Goal: Task Accomplishment & Management: Use online tool/utility

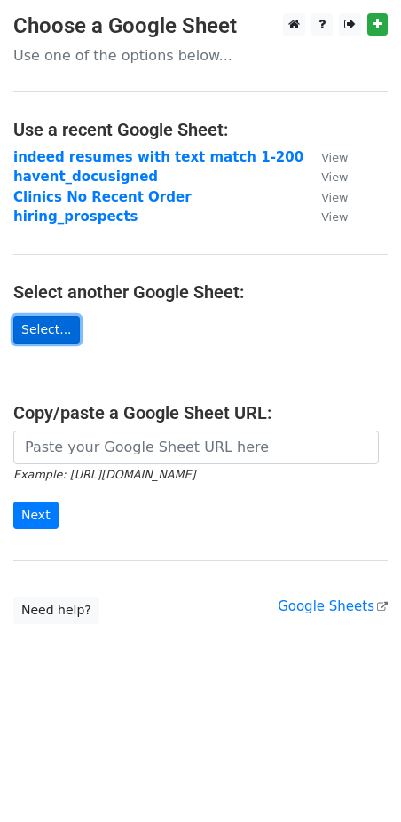
click at [46, 337] on link "Select..." at bounding box center [46, 330] width 67 height 28
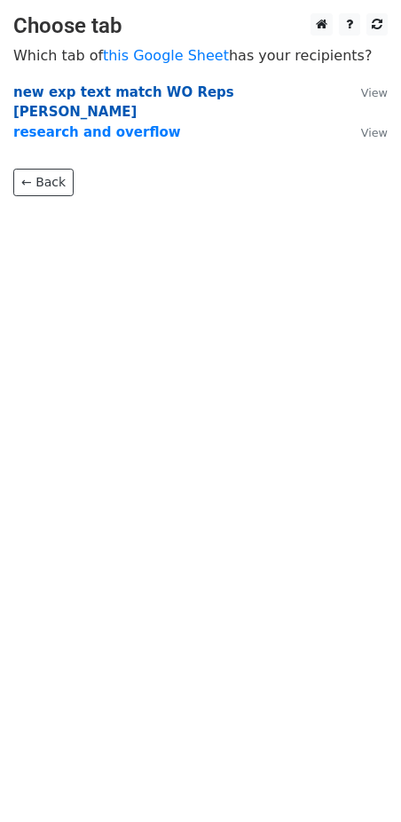
click at [178, 95] on strong "new exp text match WO Reps emai" at bounding box center [123, 102] width 221 height 36
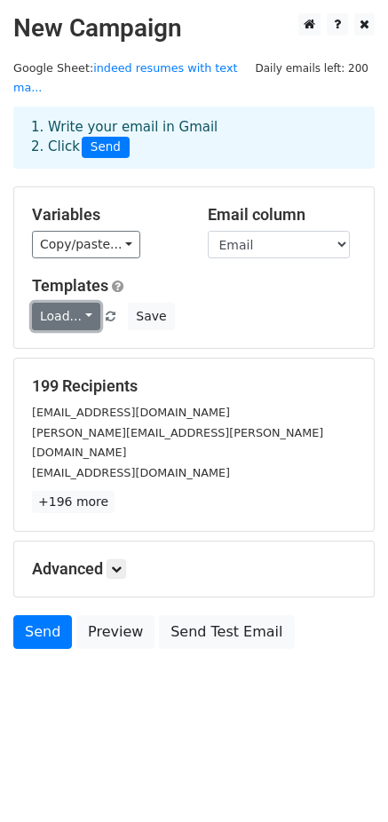
click at [94, 319] on link "Load..." at bounding box center [66, 317] width 68 height 28
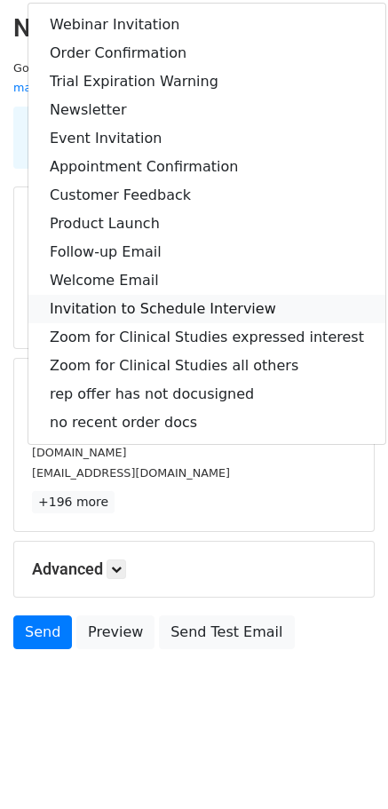
click at [118, 323] on link "Invitation to Schedule Interview" at bounding box center [206, 309] width 357 height 28
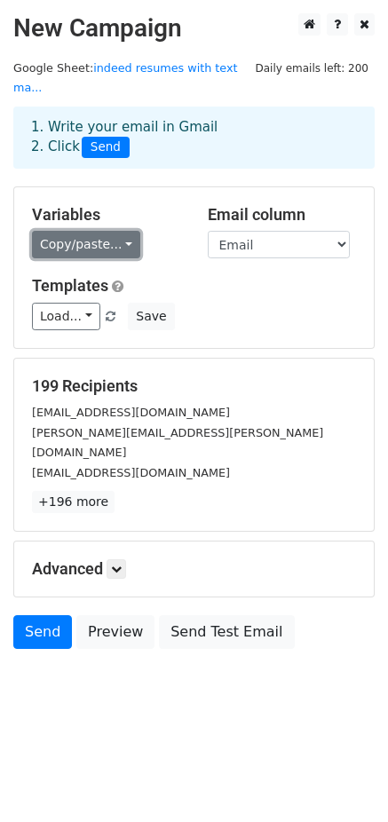
click at [119, 243] on link "Copy/paste..." at bounding box center [86, 245] width 108 height 28
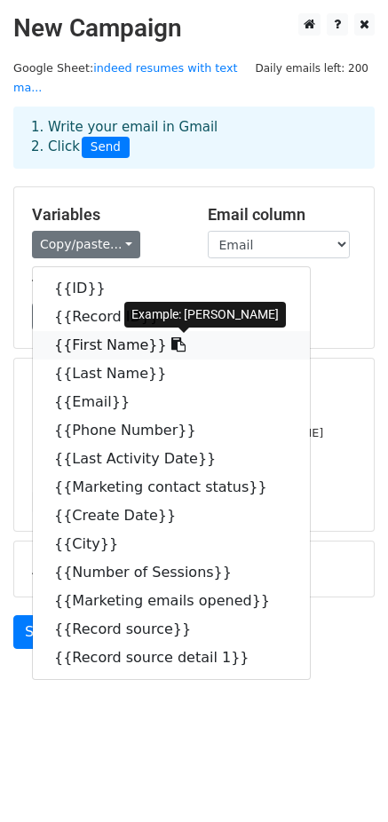
click at [117, 359] on link "{{First Name}}" at bounding box center [171, 345] width 277 height 28
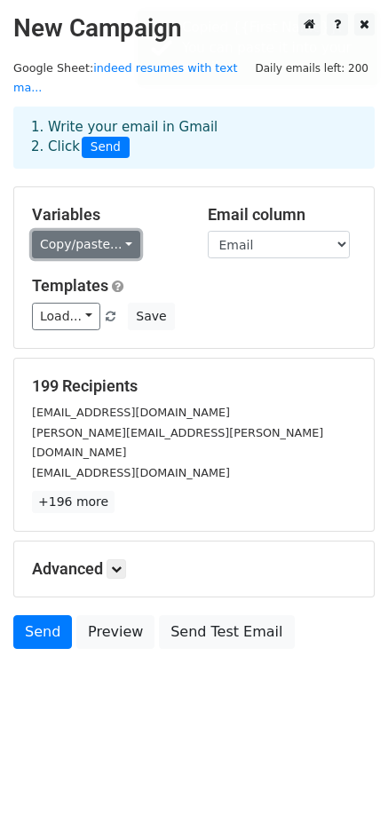
click at [83, 234] on link "Copy/paste..." at bounding box center [86, 245] width 108 height 28
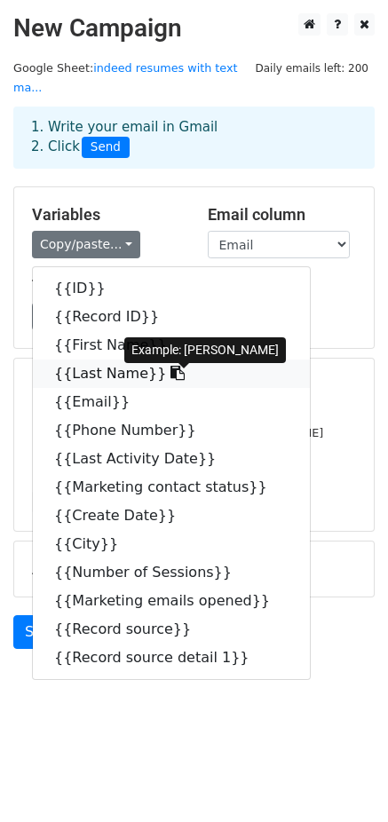
click at [97, 388] on link "{{Last Name}}" at bounding box center [171, 374] width 277 height 28
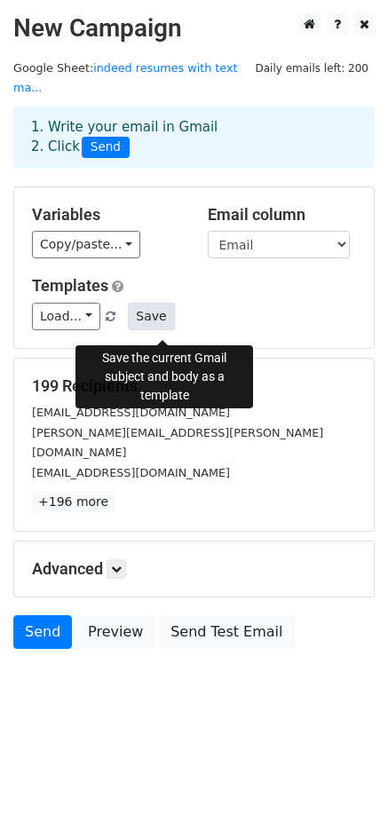
click at [164, 321] on button "Save" at bounding box center [151, 317] width 46 height 28
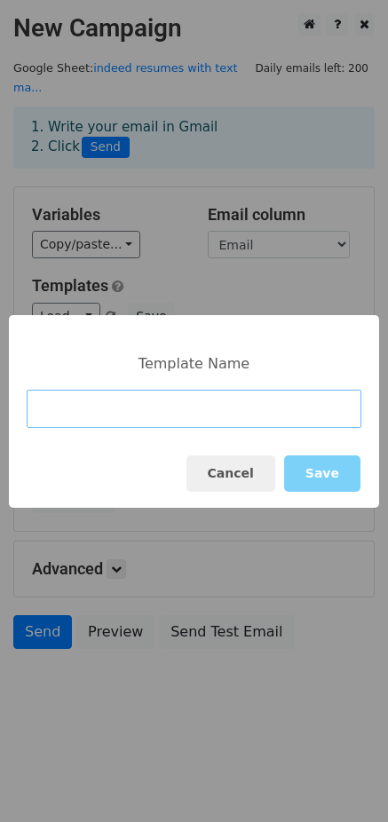
click at [83, 414] on input at bounding box center [194, 409] width 335 height 38
paste input "Invitation to Schedule Your Interview with Regenative Labs"
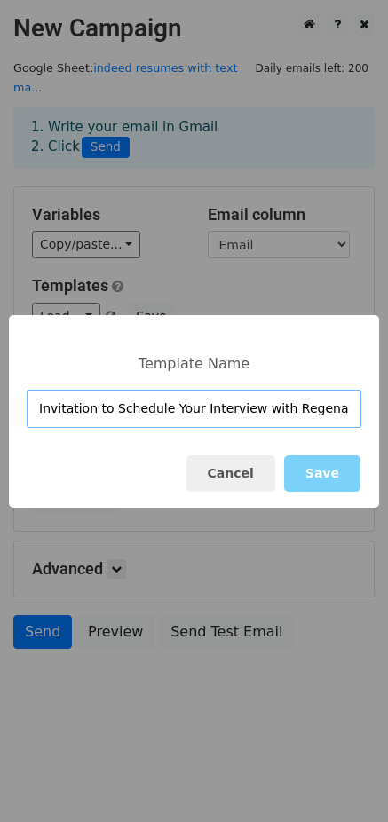
scroll to position [0, 9]
type input "Invitation to Schedule Your Interview with Regenative Labs"
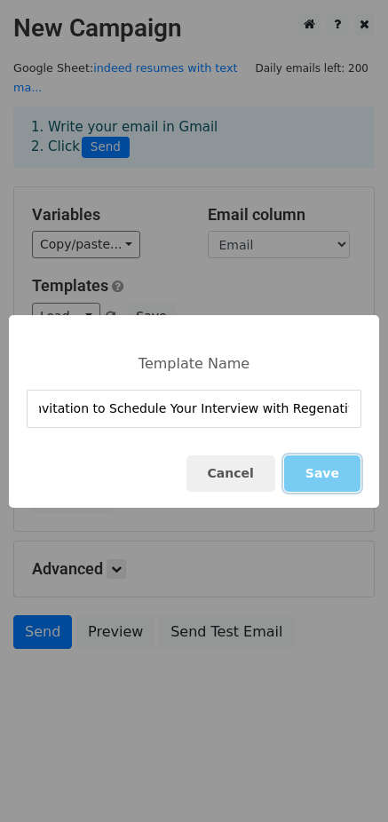
click at [328, 475] on button "Save" at bounding box center [322, 474] width 76 height 36
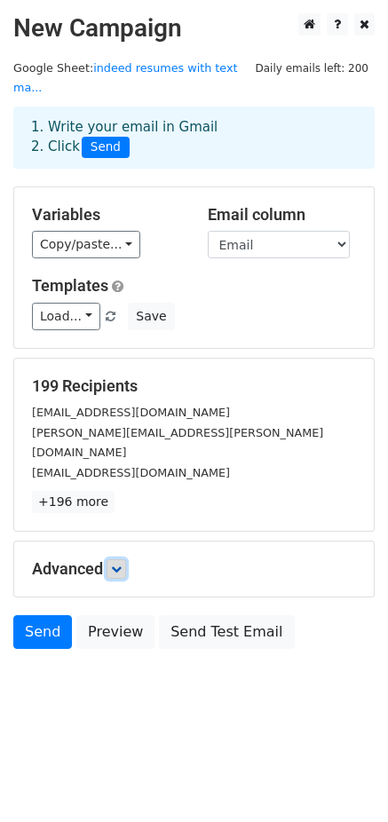
click at [122, 575] on icon at bounding box center [116, 569] width 11 height 11
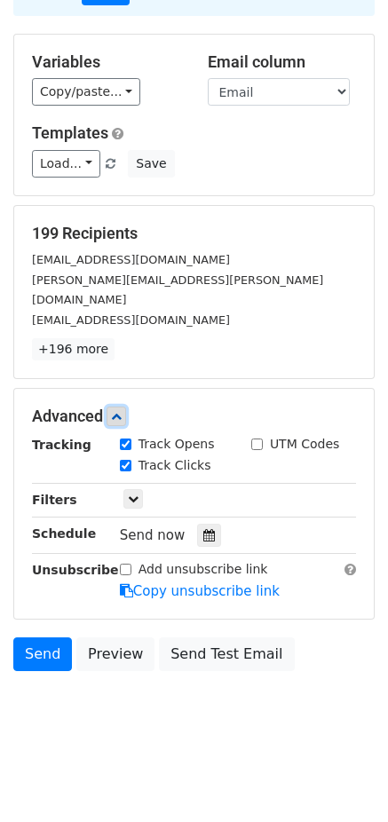
scroll to position [177, 0]
click at [46, 651] on link "Send" at bounding box center [42, 655] width 59 height 34
